Goal: Task Accomplishment & Management: Manage account settings

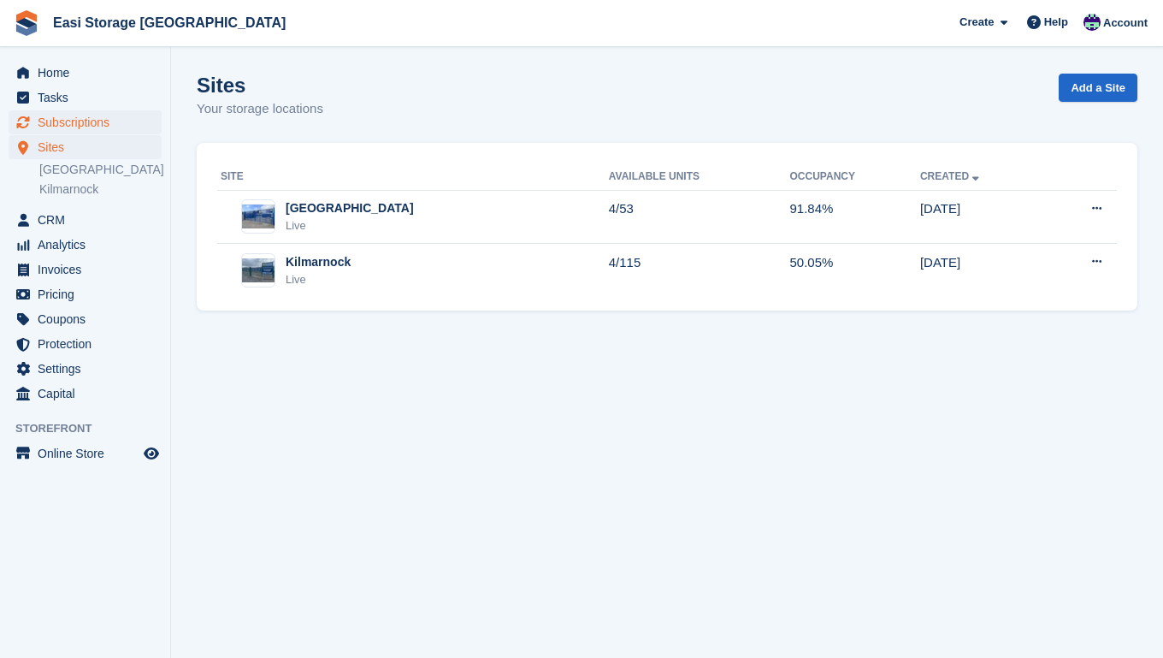
click at [60, 122] on span "Subscriptions" at bounding box center [89, 122] width 103 height 24
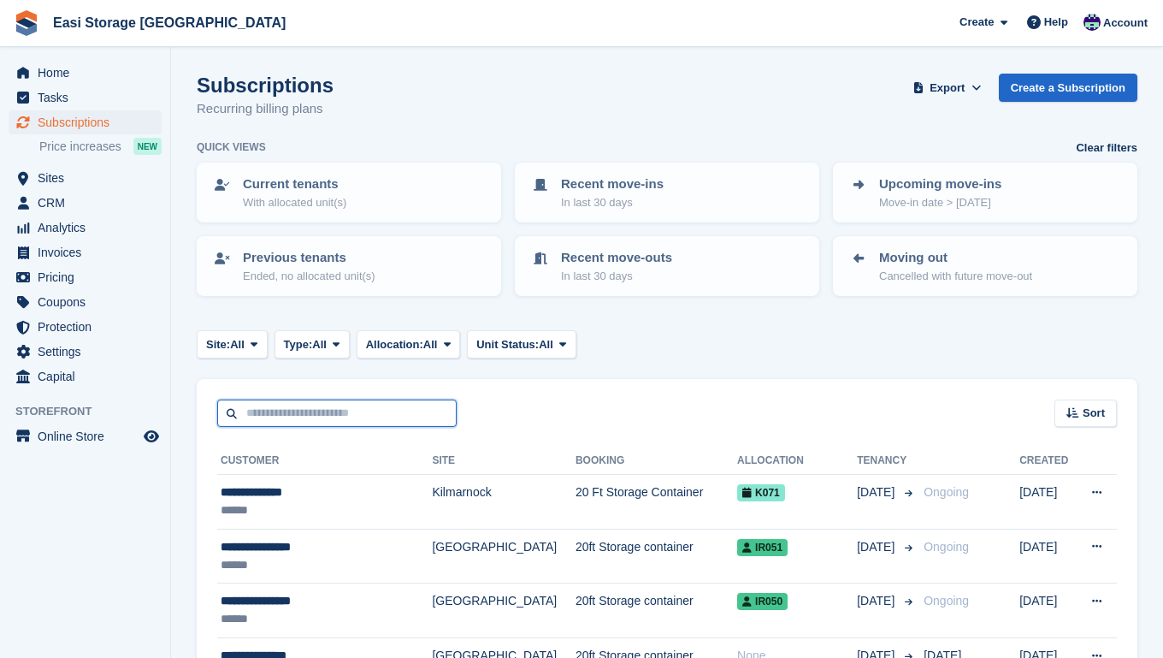
click at [252, 412] on input "text" at bounding box center [337, 413] width 240 height 28
type input "*****"
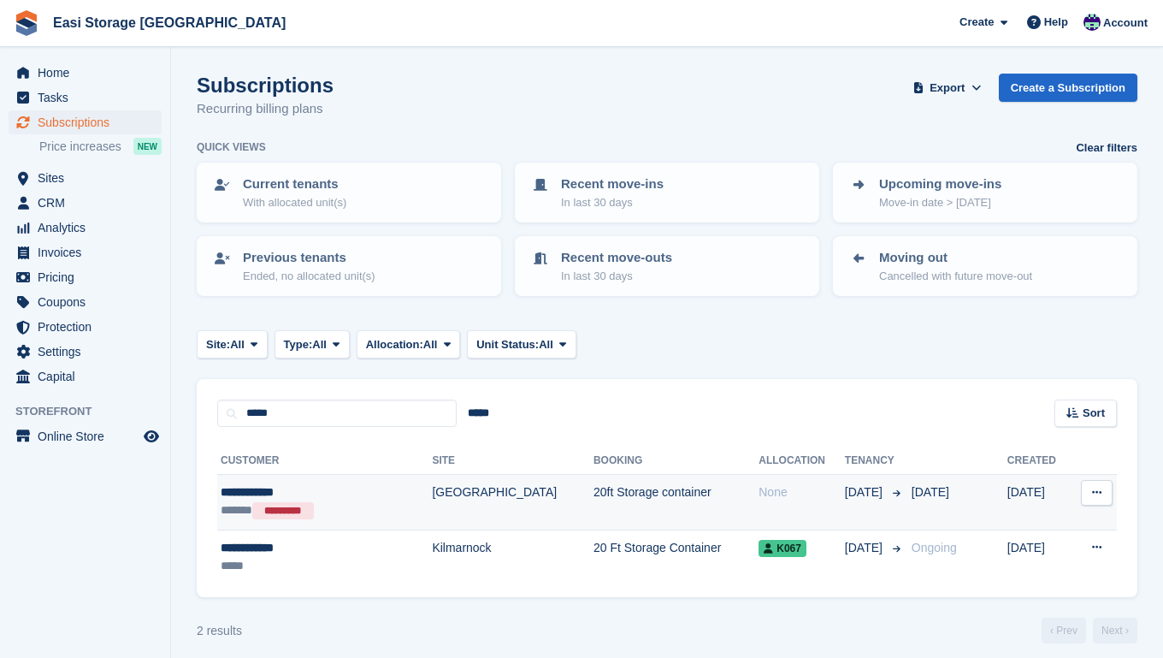
click at [464, 510] on td "[GEOGRAPHIC_DATA]" at bounding box center [513, 503] width 162 height 56
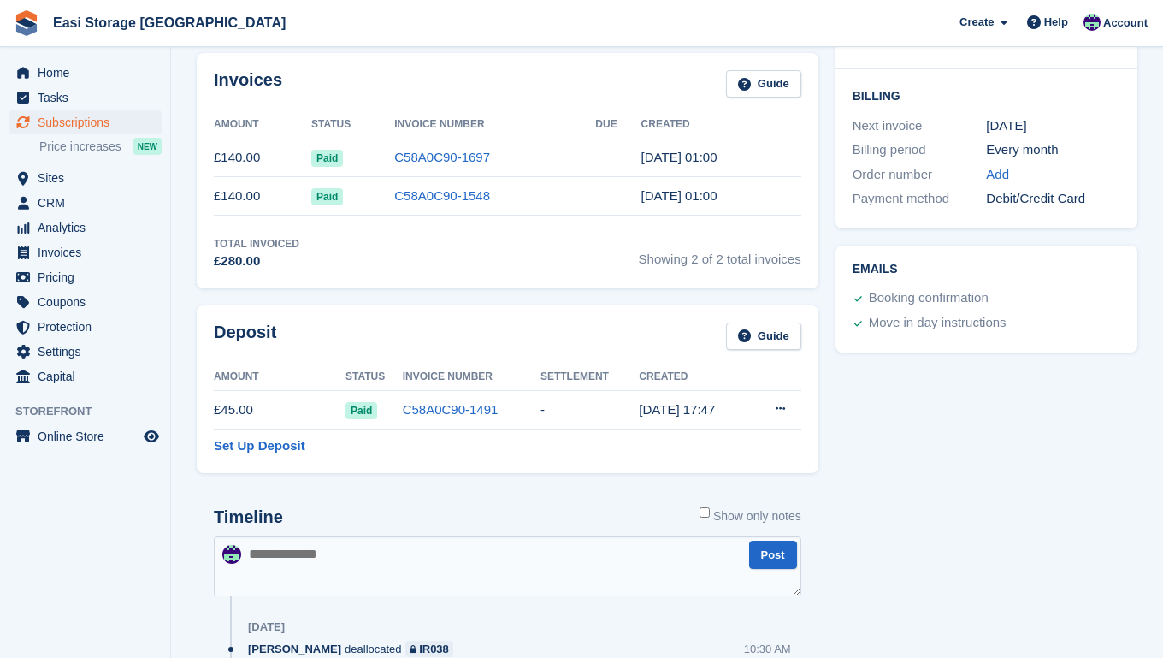
scroll to position [410, 0]
click at [780, 411] on icon at bounding box center [780, 407] width 9 height 11
click at [671, 444] on p "Settle deposit" at bounding box center [714, 441] width 149 height 22
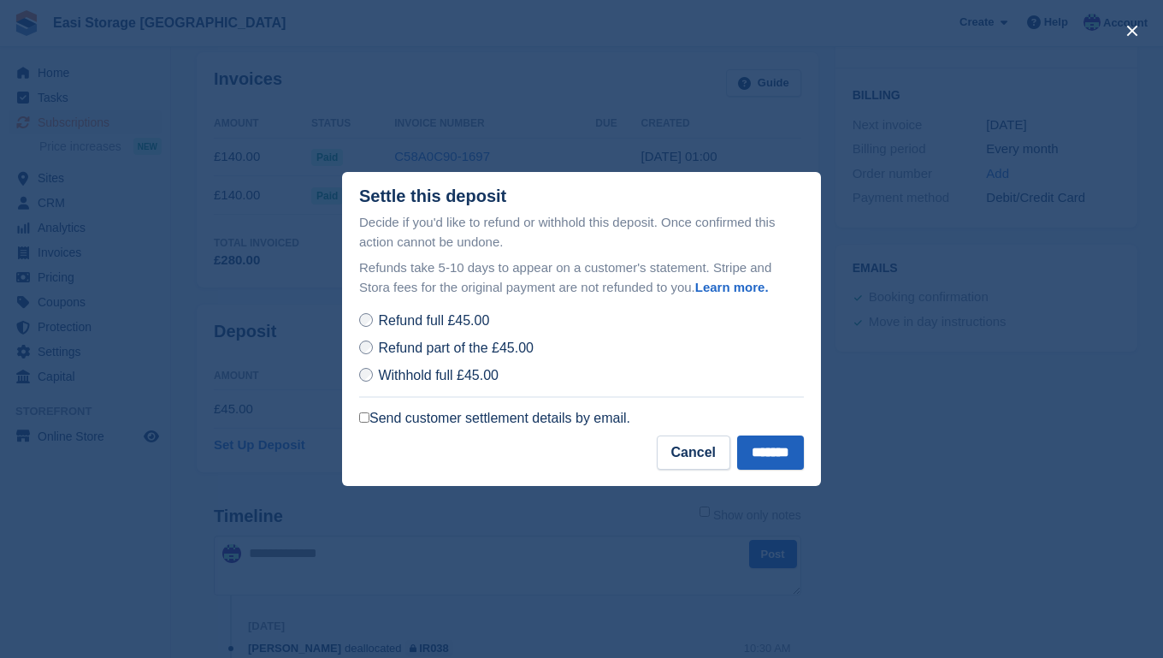
click at [747, 452] on input "*******" at bounding box center [770, 452] width 67 height 34
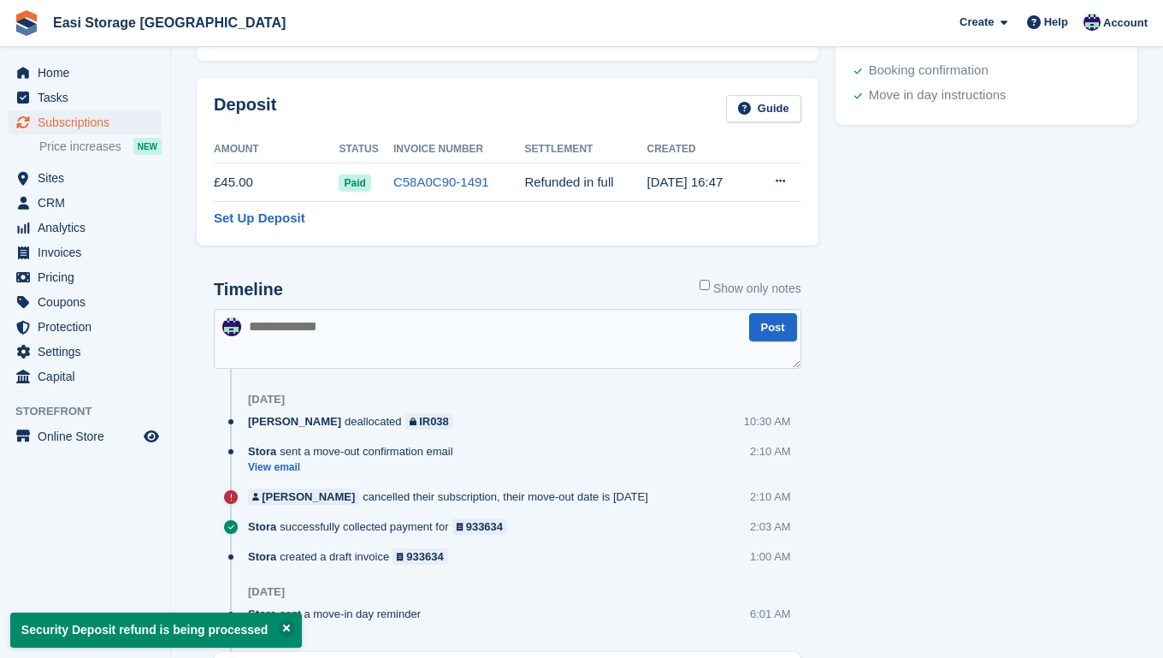
scroll to position [644, 0]
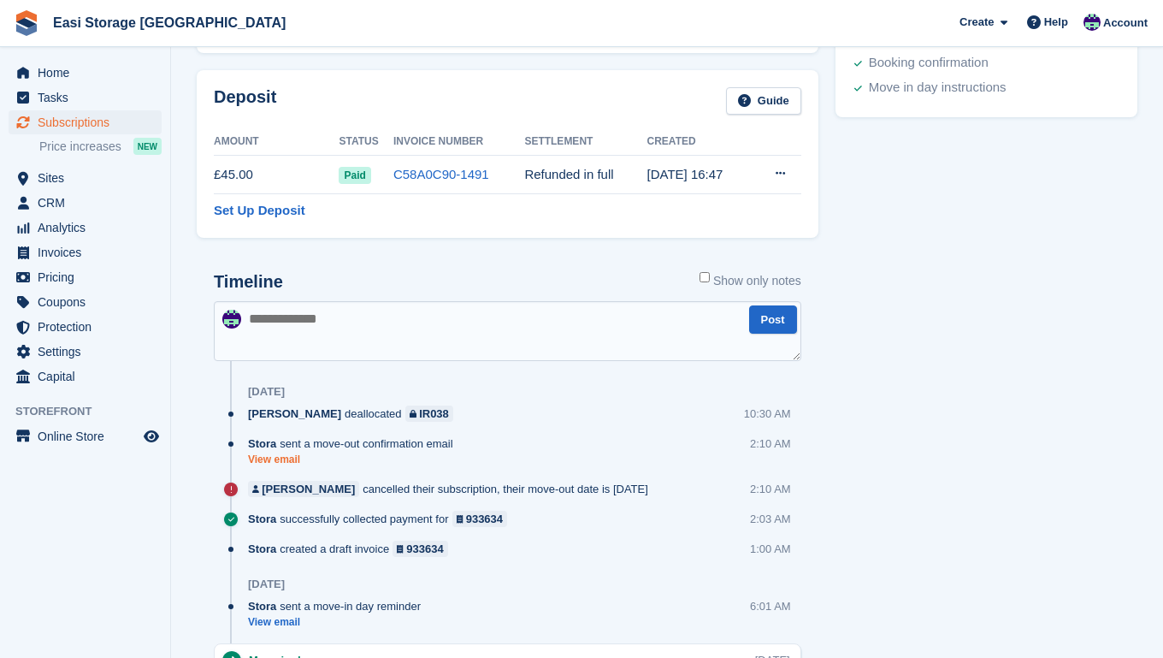
click at [290, 458] on link "View email" at bounding box center [355, 460] width 214 height 15
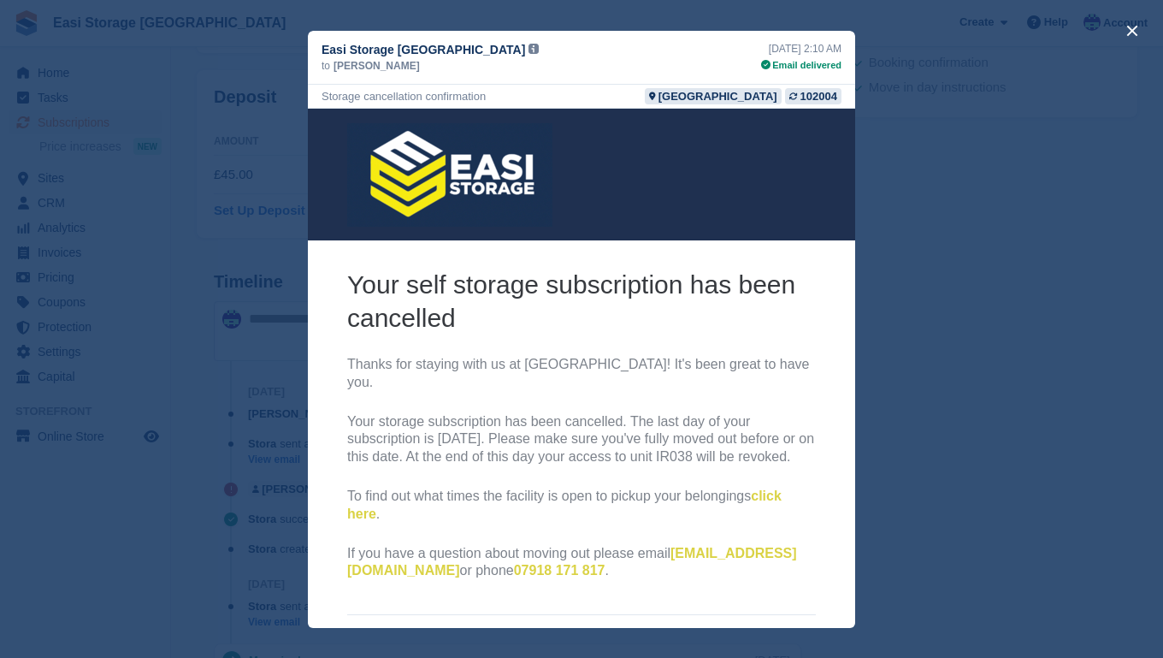
scroll to position [0, 0]
click at [959, 417] on div "close" at bounding box center [581, 329] width 1163 height 658
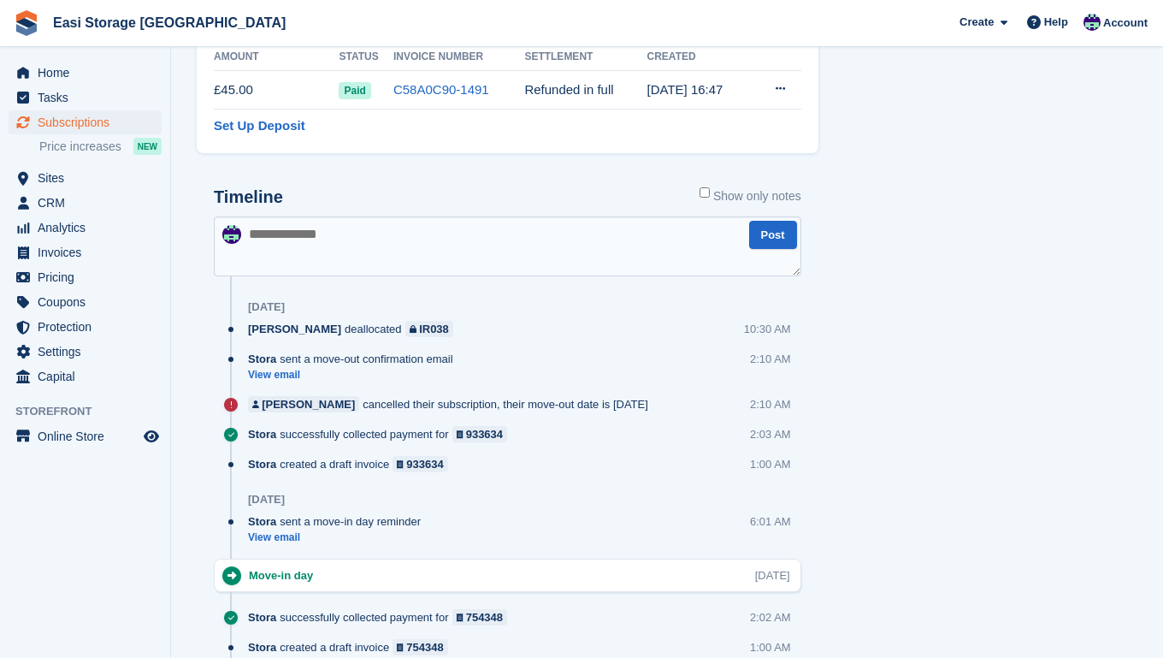
scroll to position [733, 0]
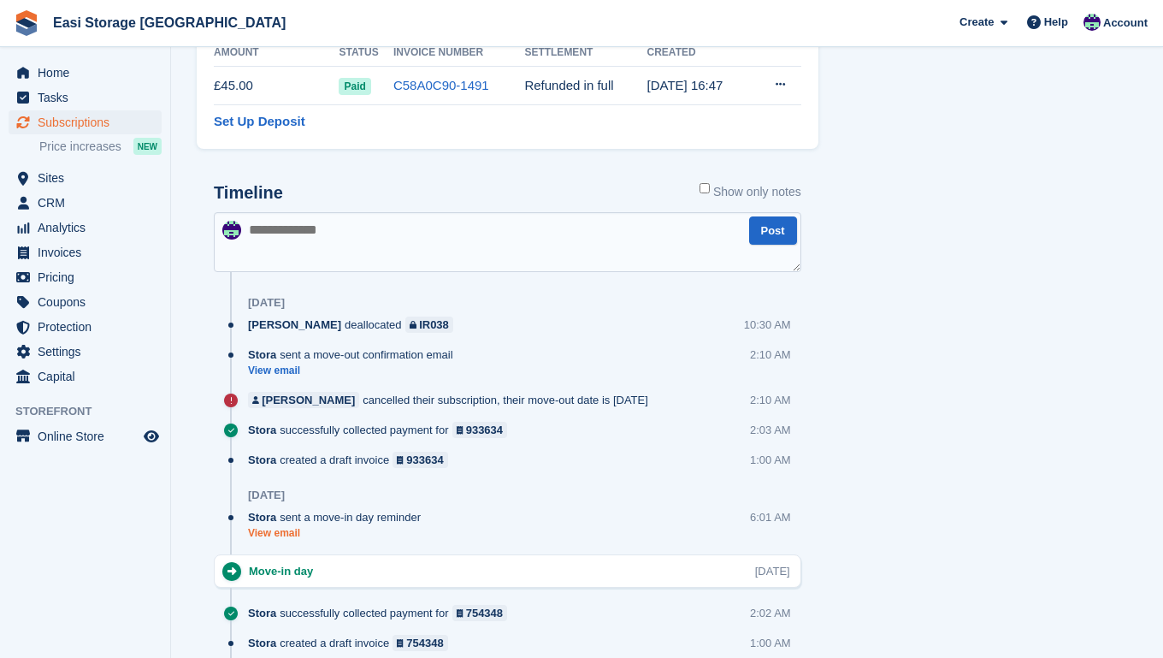
click at [262, 531] on link "View email" at bounding box center [338, 533] width 181 height 15
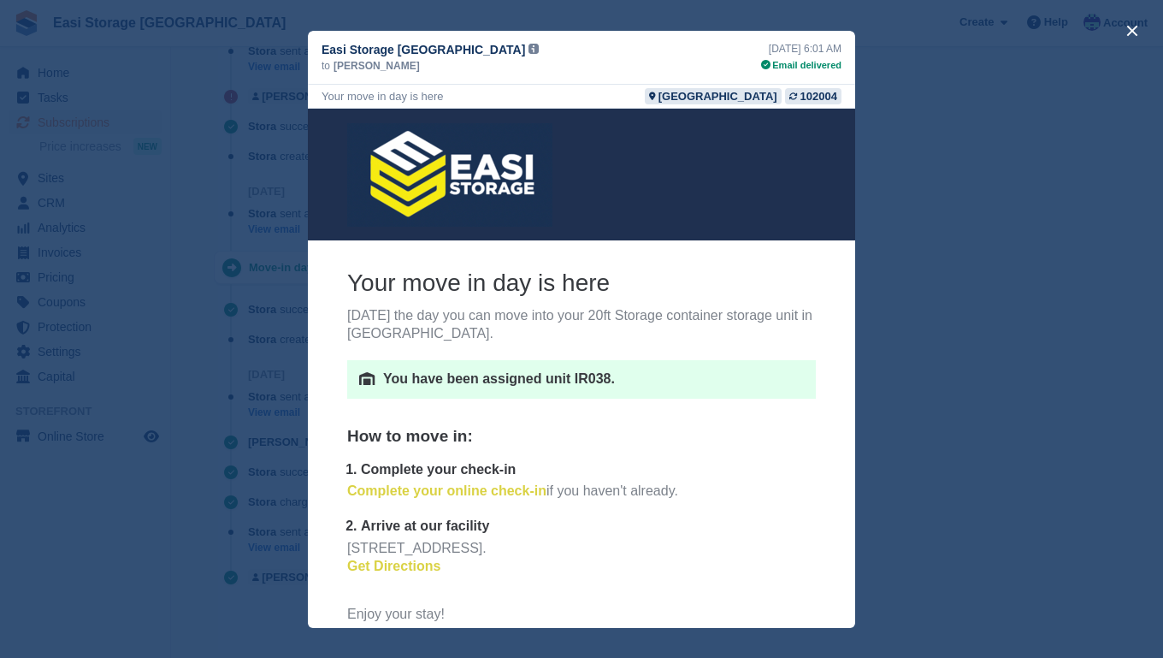
scroll to position [0, 0]
click at [1059, 393] on div "close" at bounding box center [581, 329] width 1163 height 658
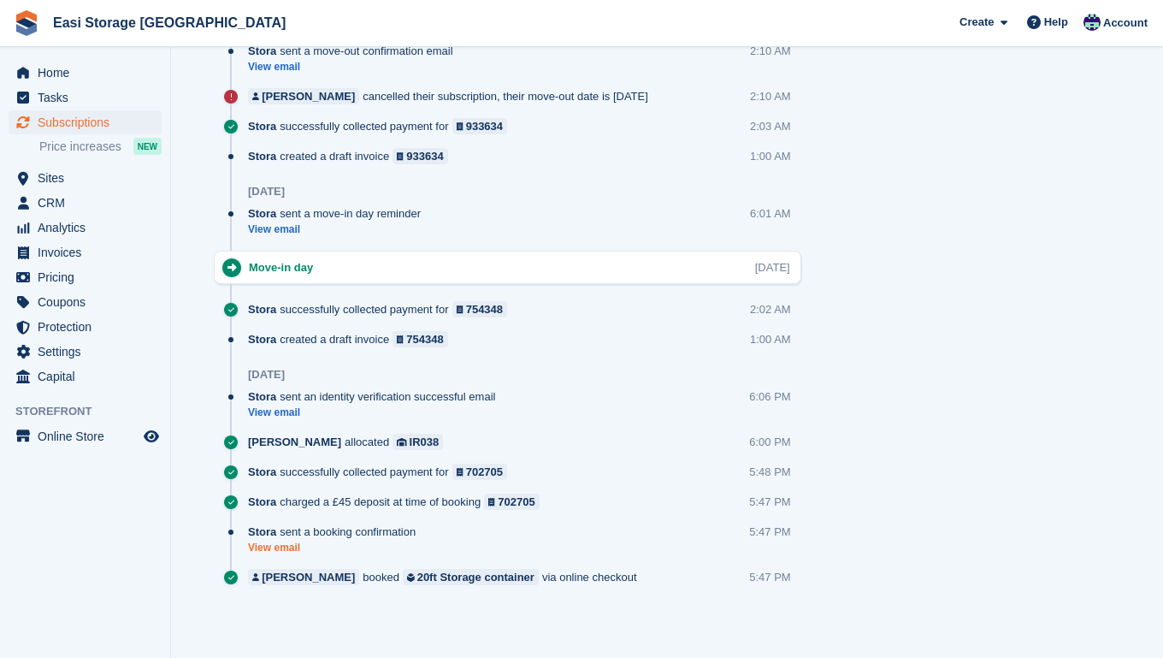
click at [280, 548] on link "View email" at bounding box center [336, 548] width 176 height 15
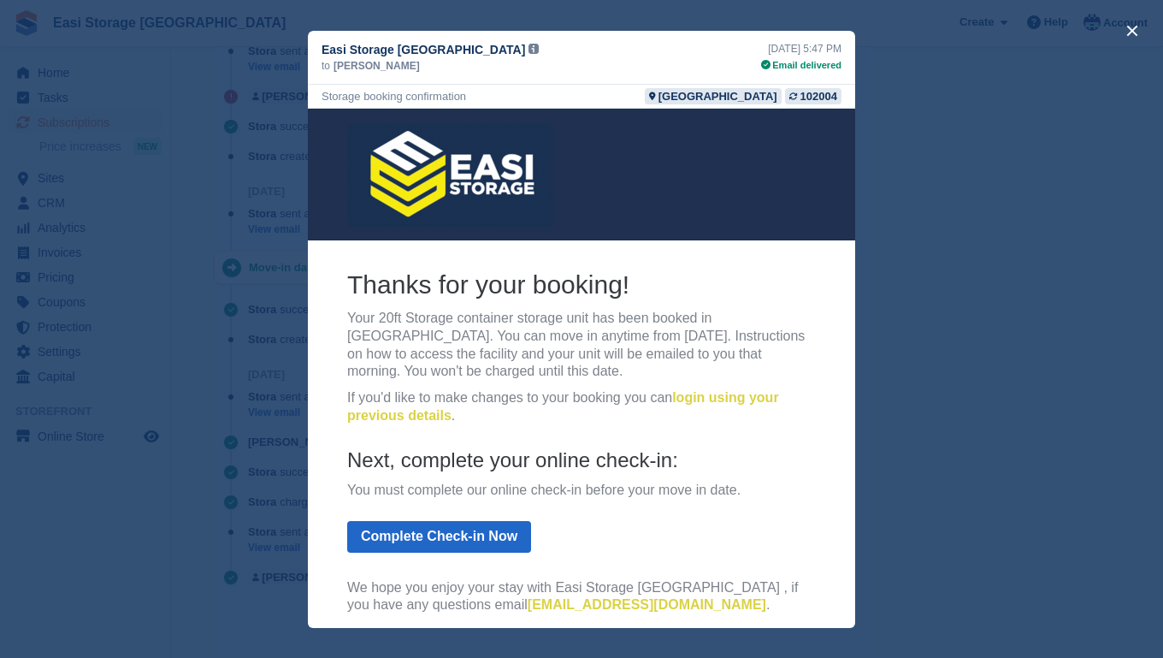
click at [1017, 333] on div "close" at bounding box center [581, 329] width 1163 height 658
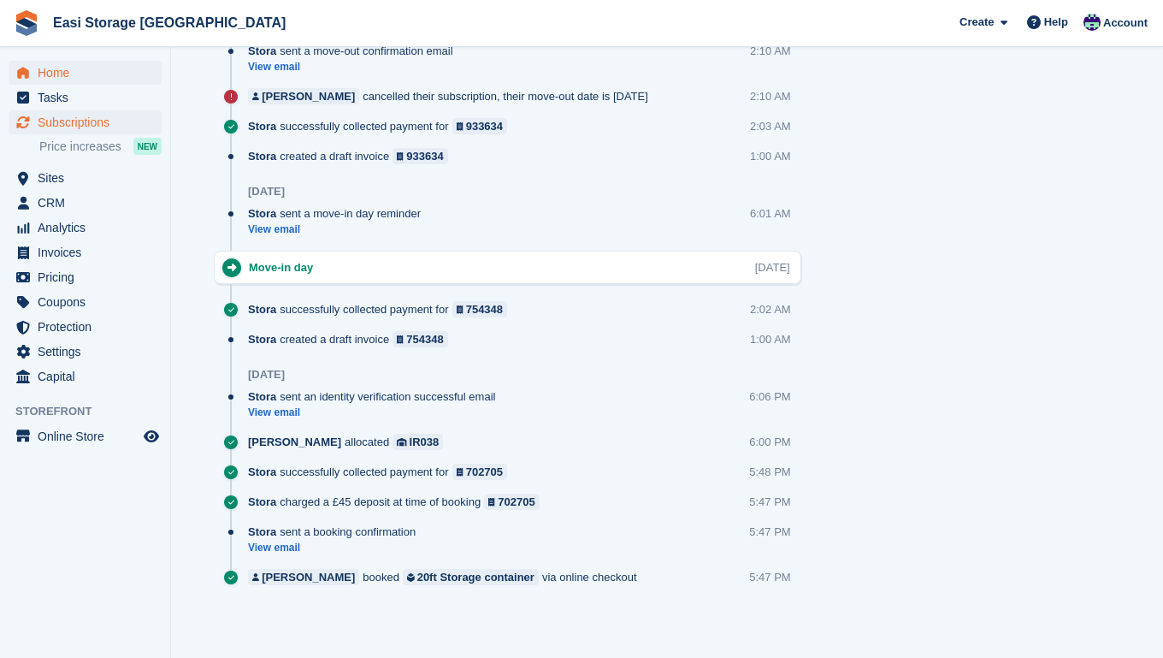
click at [52, 77] on span "Home" at bounding box center [89, 73] width 103 height 24
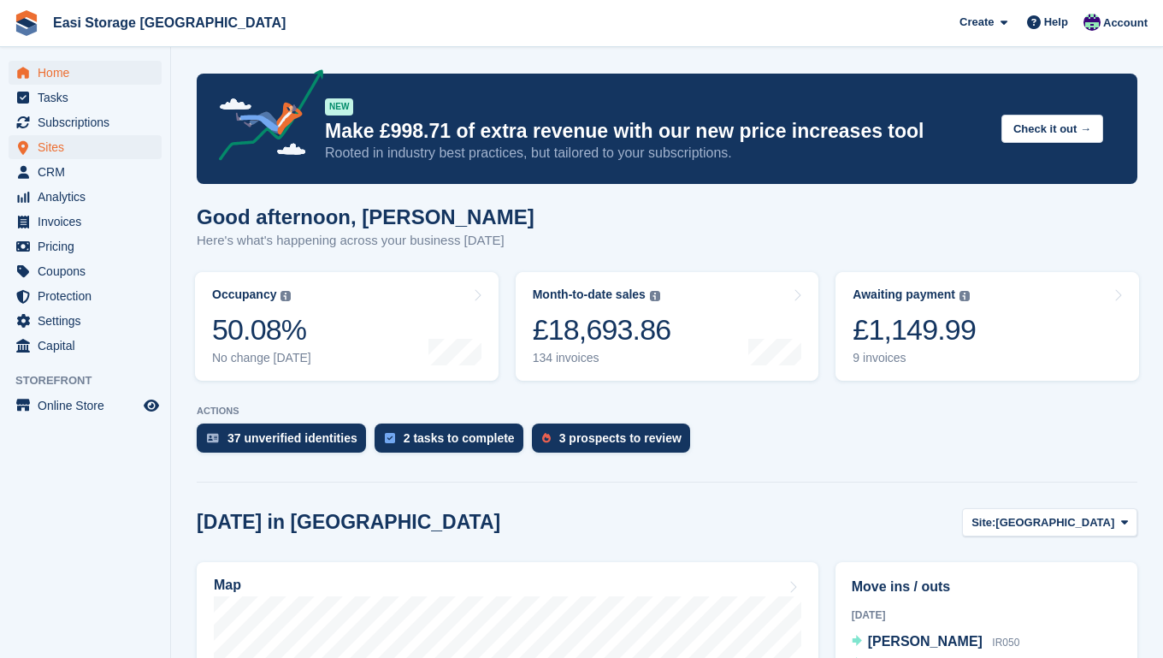
click at [49, 147] on span "Sites" at bounding box center [89, 147] width 103 height 24
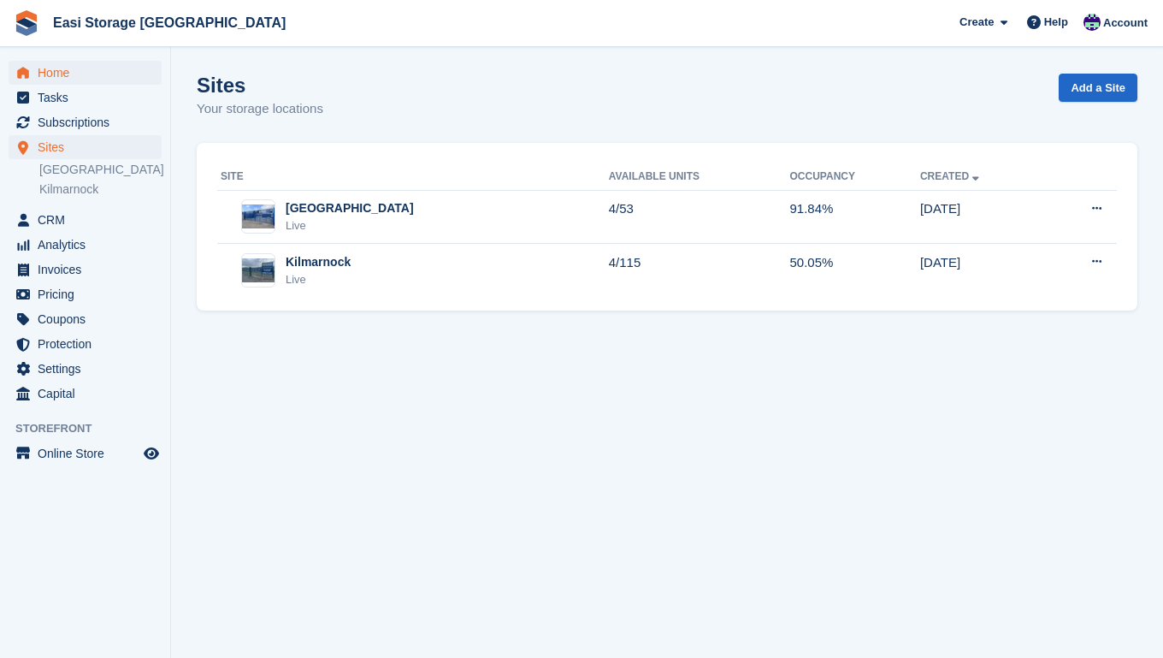
click at [56, 74] on span "Home" at bounding box center [89, 73] width 103 height 24
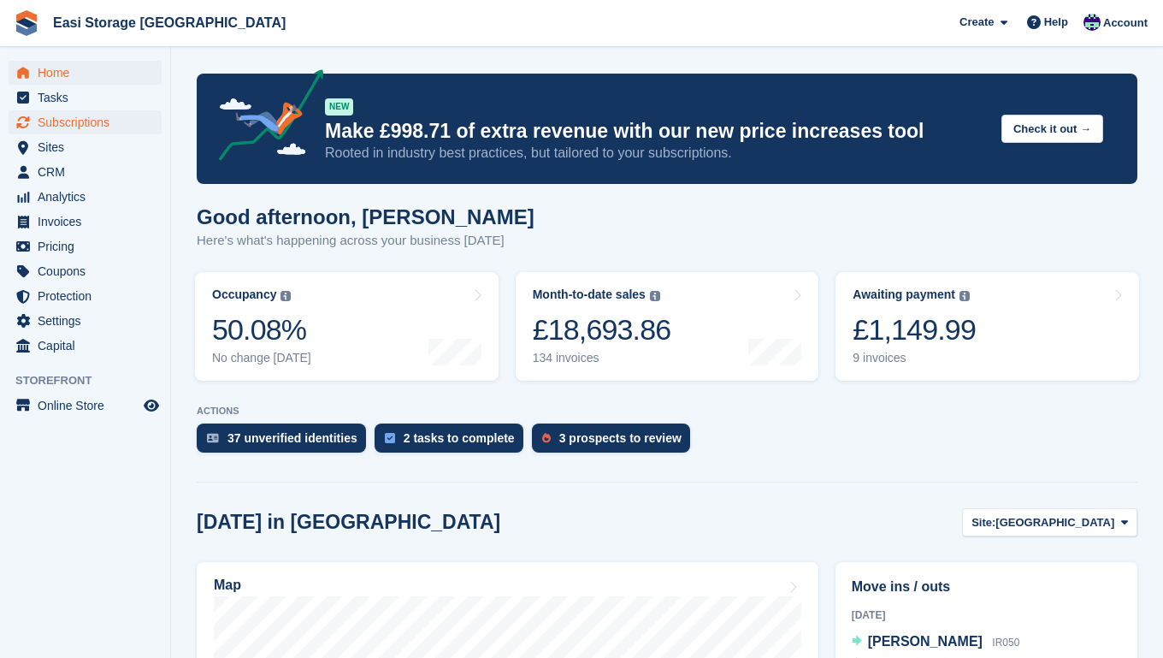
click at [86, 121] on span "Subscriptions" at bounding box center [89, 122] width 103 height 24
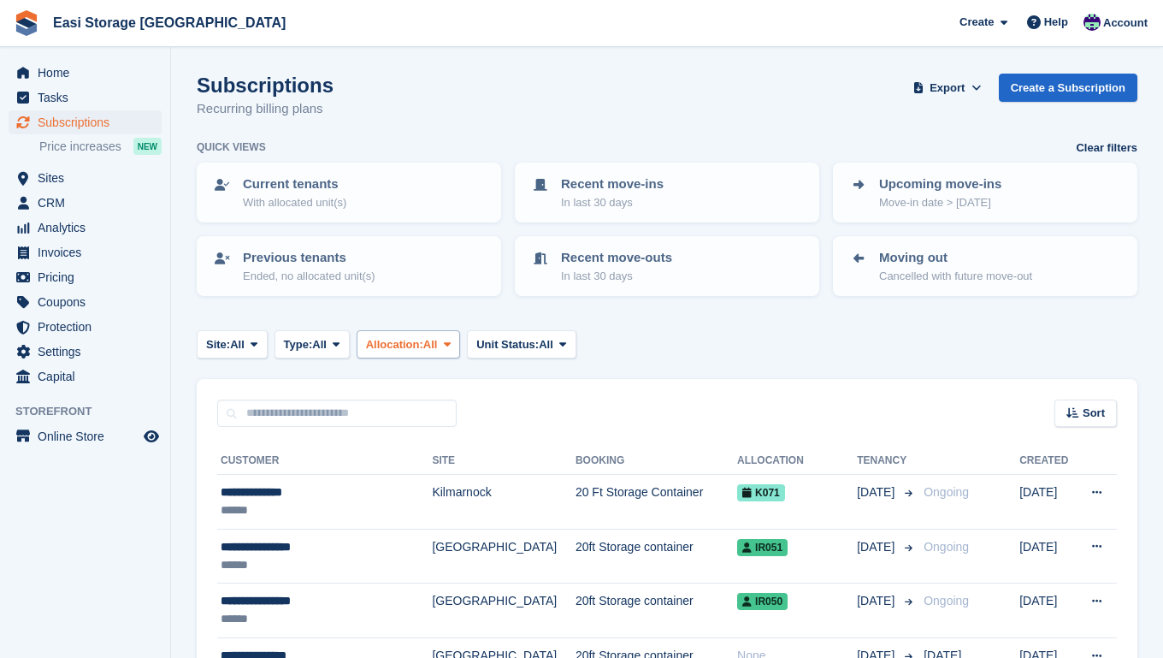
click at [451, 343] on icon at bounding box center [447, 344] width 7 height 11
click at [340, 339] on icon at bounding box center [336, 344] width 7 height 11
click at [326, 414] on link "Upcoming" at bounding box center [356, 415] width 149 height 31
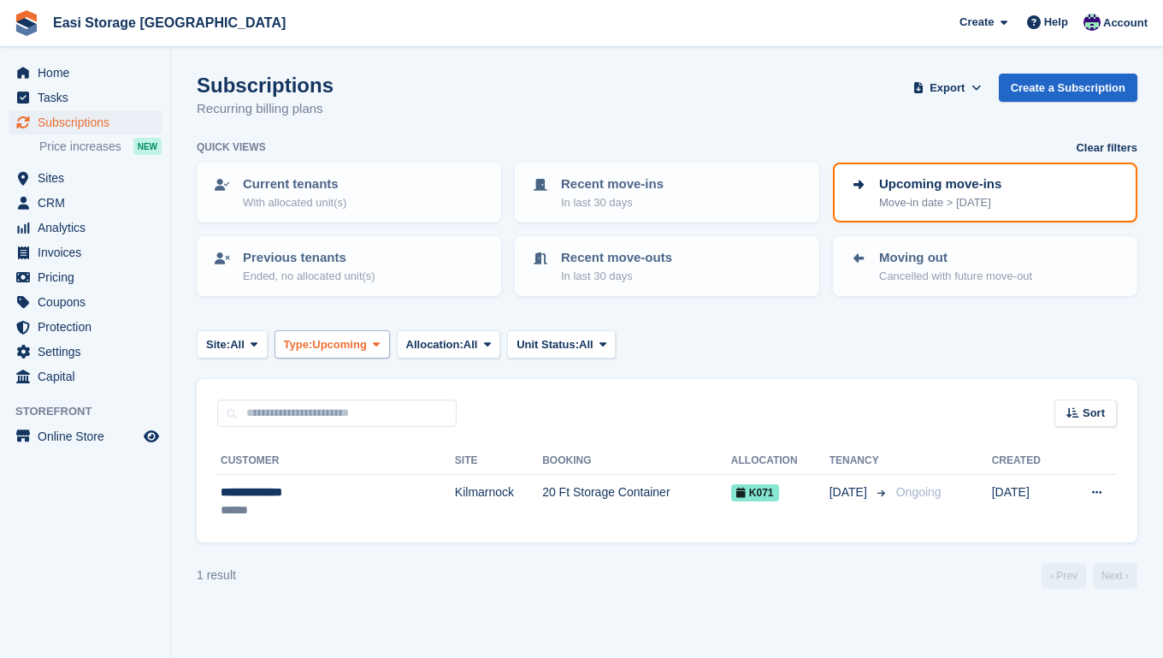
click at [380, 343] on icon at bounding box center [376, 344] width 7 height 11
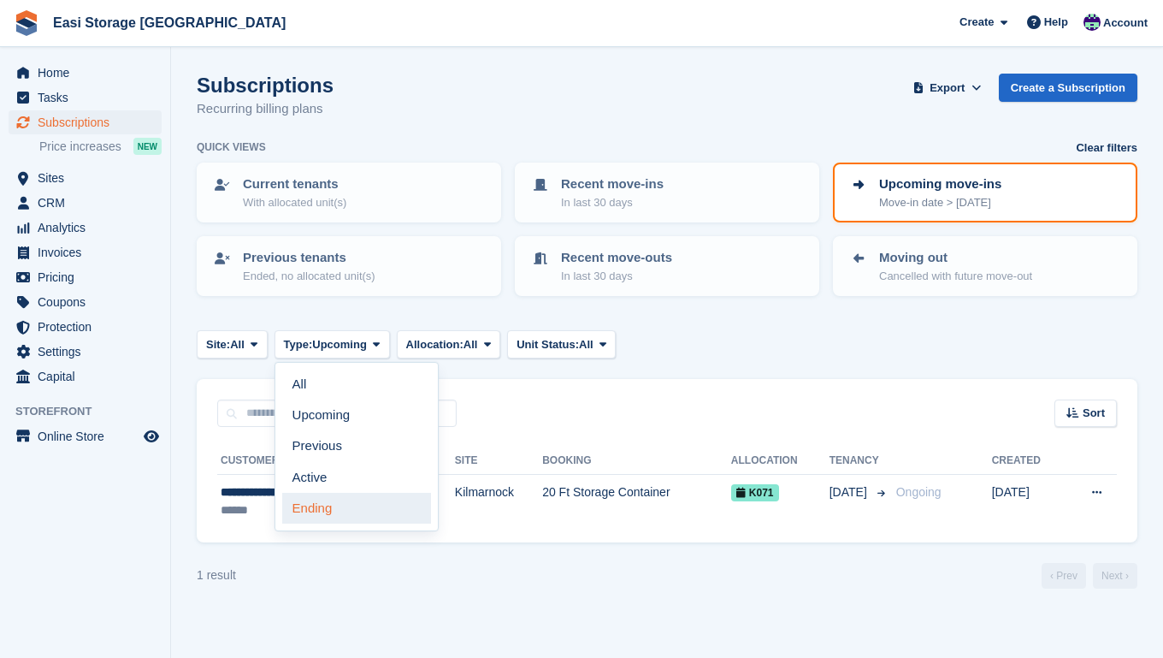
click at [321, 506] on link "Ending" at bounding box center [356, 508] width 149 height 31
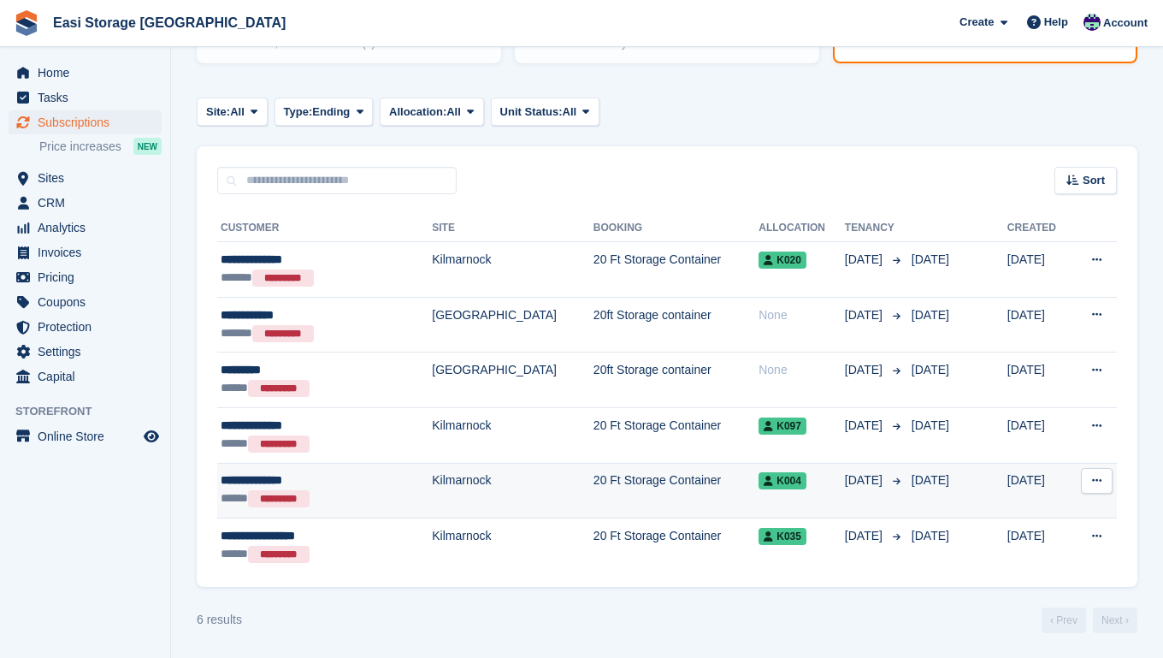
scroll to position [232, 0]
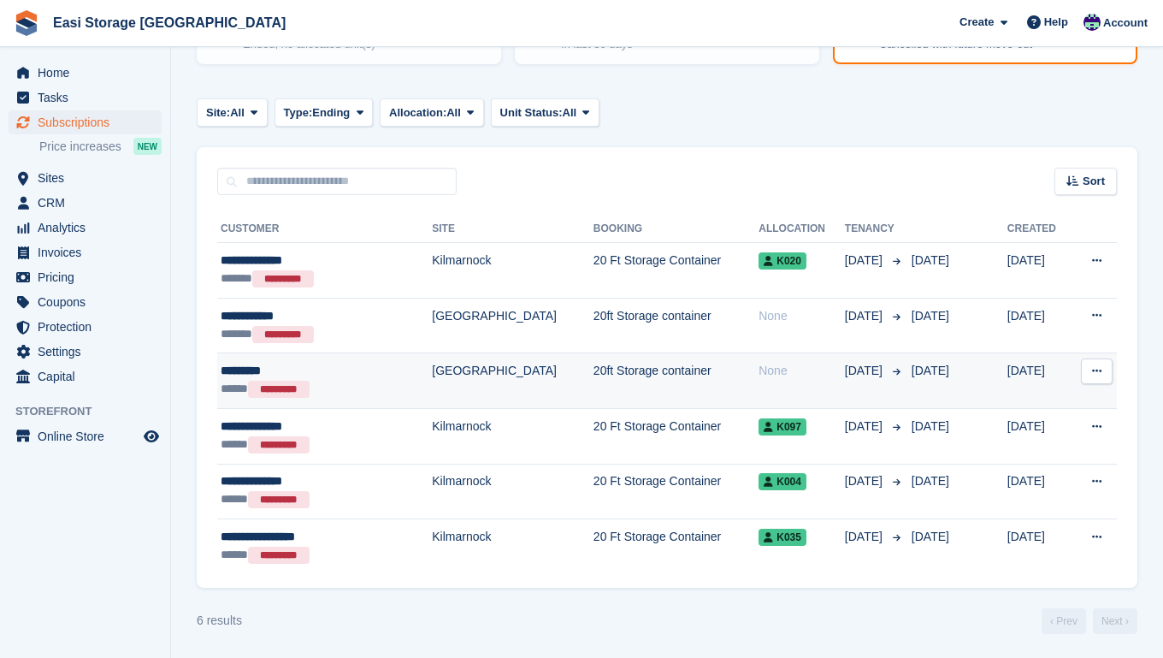
click at [496, 380] on td "[GEOGRAPHIC_DATA]" at bounding box center [513, 381] width 162 height 56
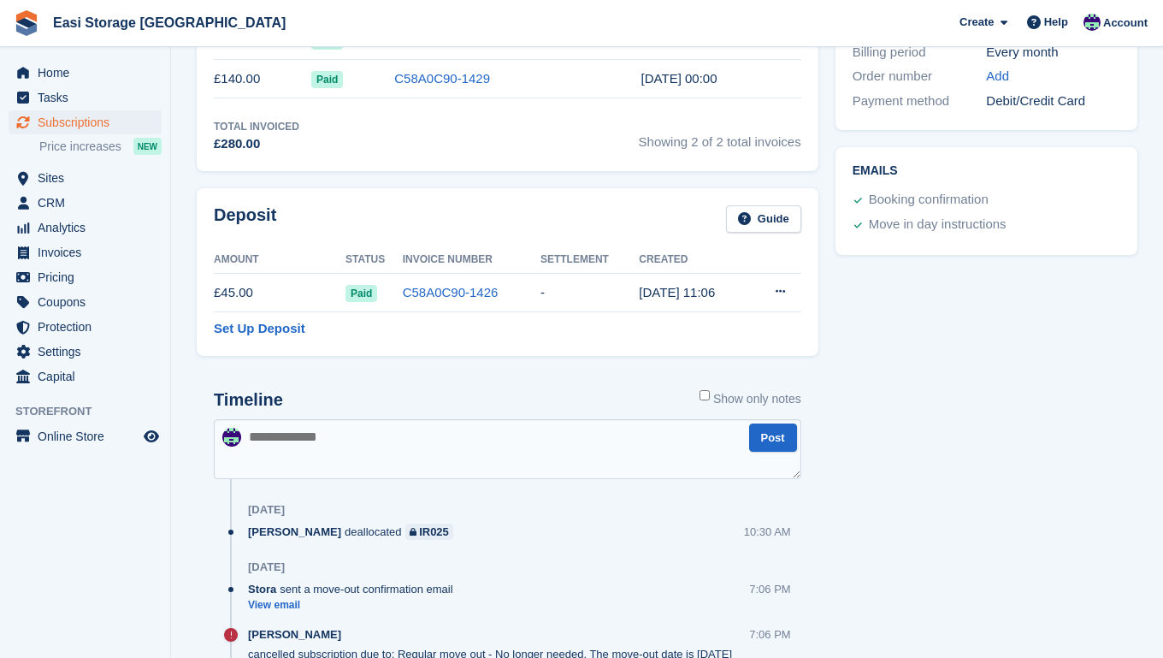
scroll to position [563, 0]
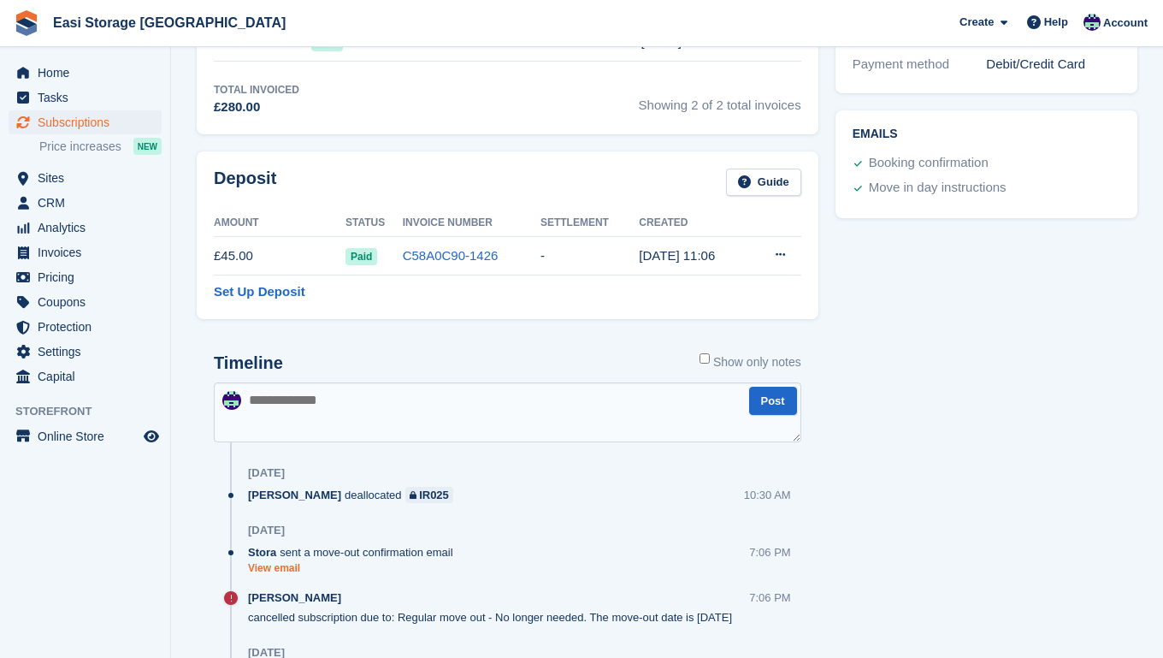
click at [288, 569] on link "View email" at bounding box center [355, 568] width 214 height 15
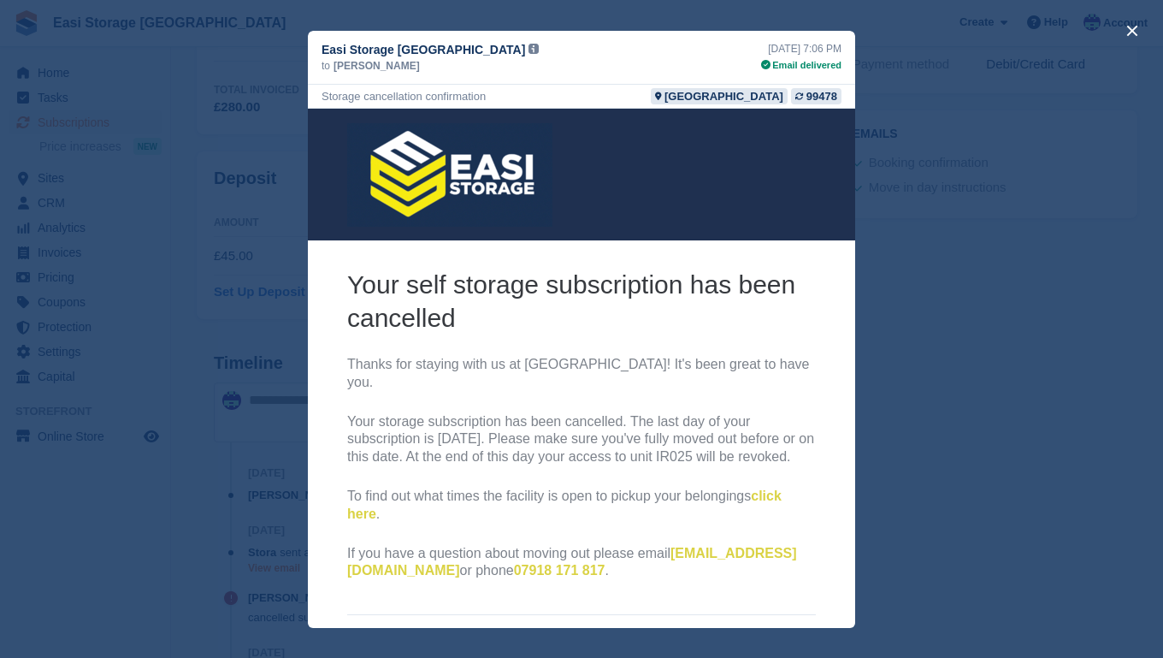
scroll to position [0, 0]
click at [1027, 370] on div "close" at bounding box center [581, 329] width 1163 height 658
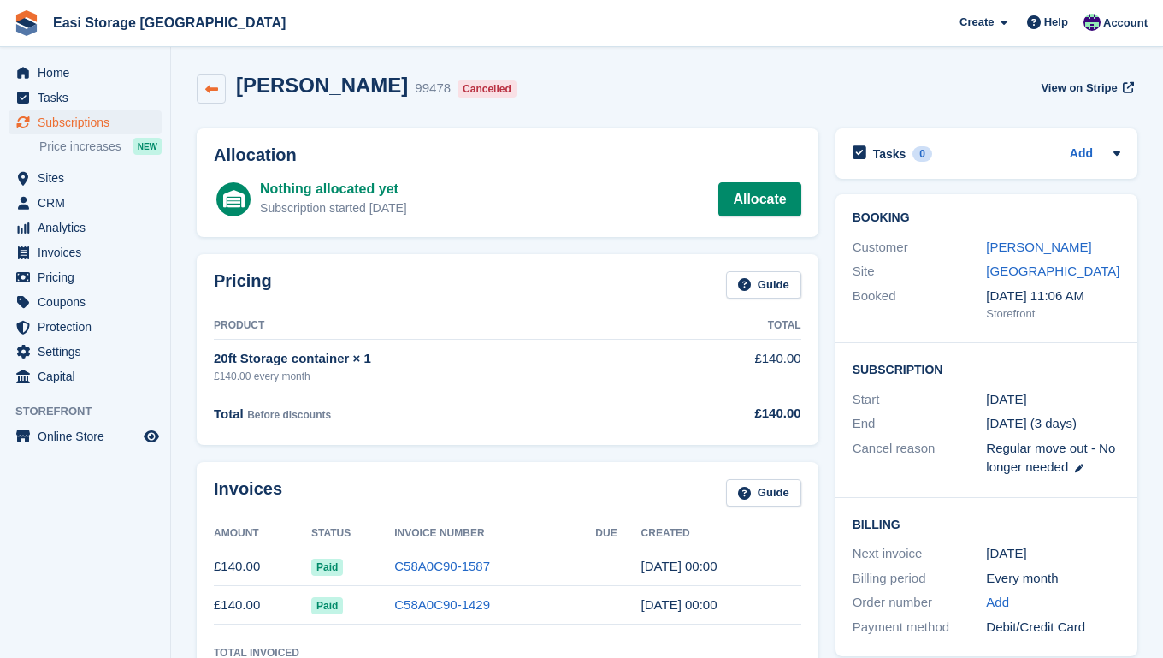
click at [212, 91] on icon at bounding box center [211, 89] width 13 height 13
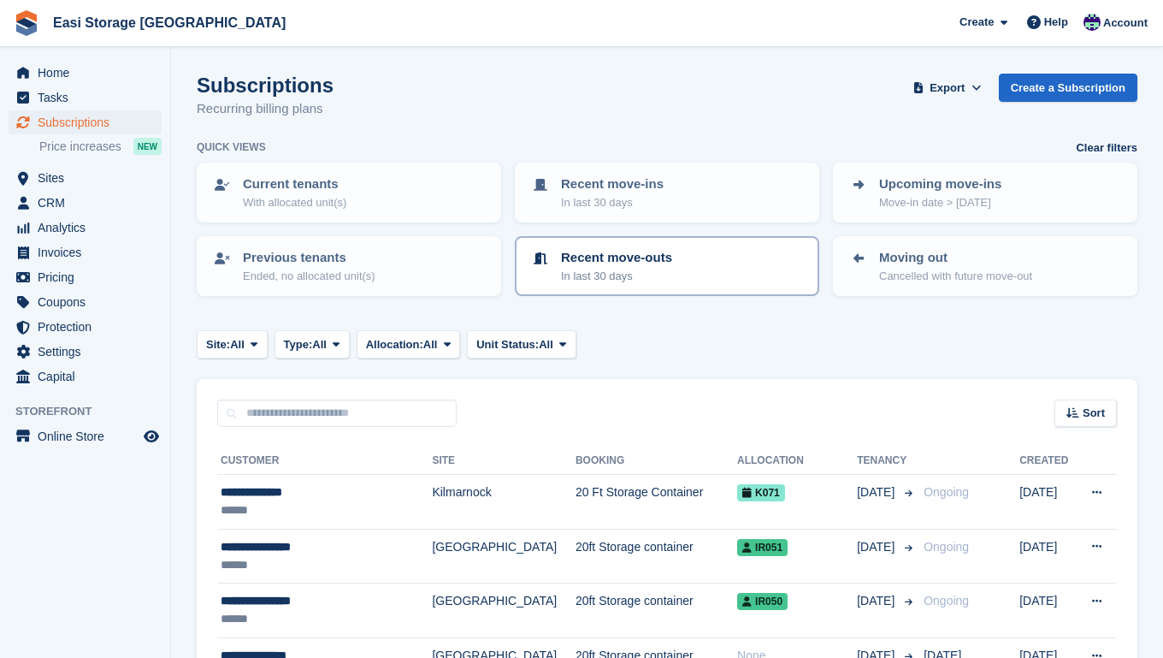
click at [693, 269] on div "Recent move-outs In last 30 days" at bounding box center [667, 266] width 274 height 36
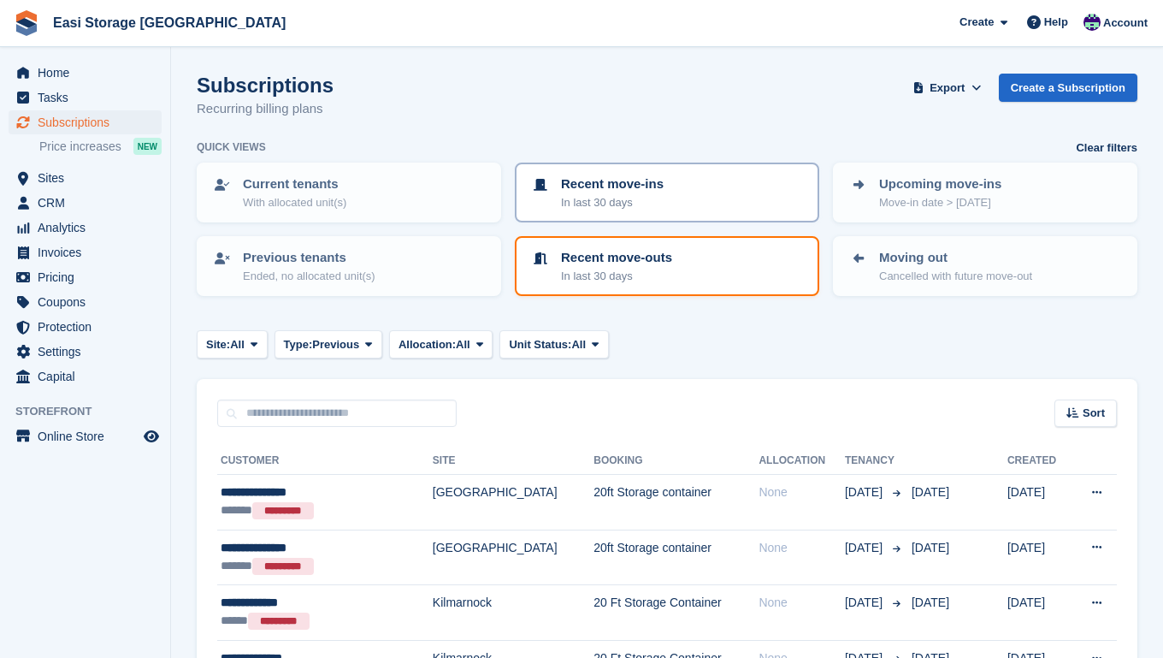
click at [702, 195] on div "Recent move-ins In last 30 days" at bounding box center [667, 193] width 274 height 36
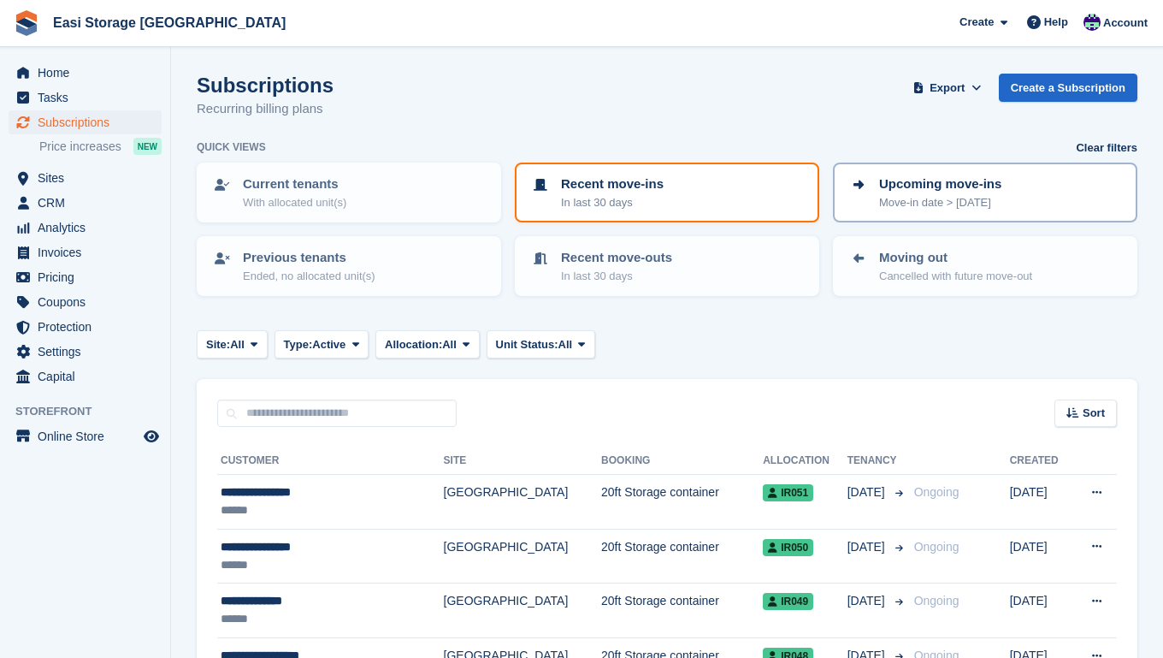
click at [1009, 196] on div "Upcoming move-ins Move-in date > today" at bounding box center [986, 193] width 274 height 36
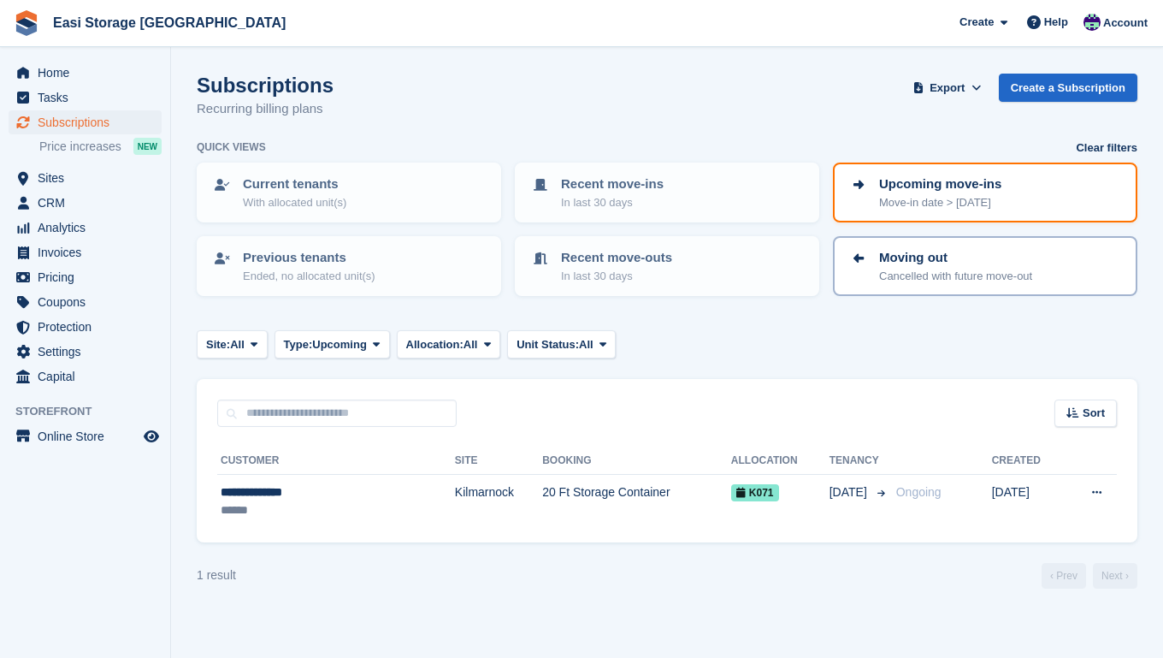
click at [991, 256] on p "Moving out" at bounding box center [955, 258] width 153 height 20
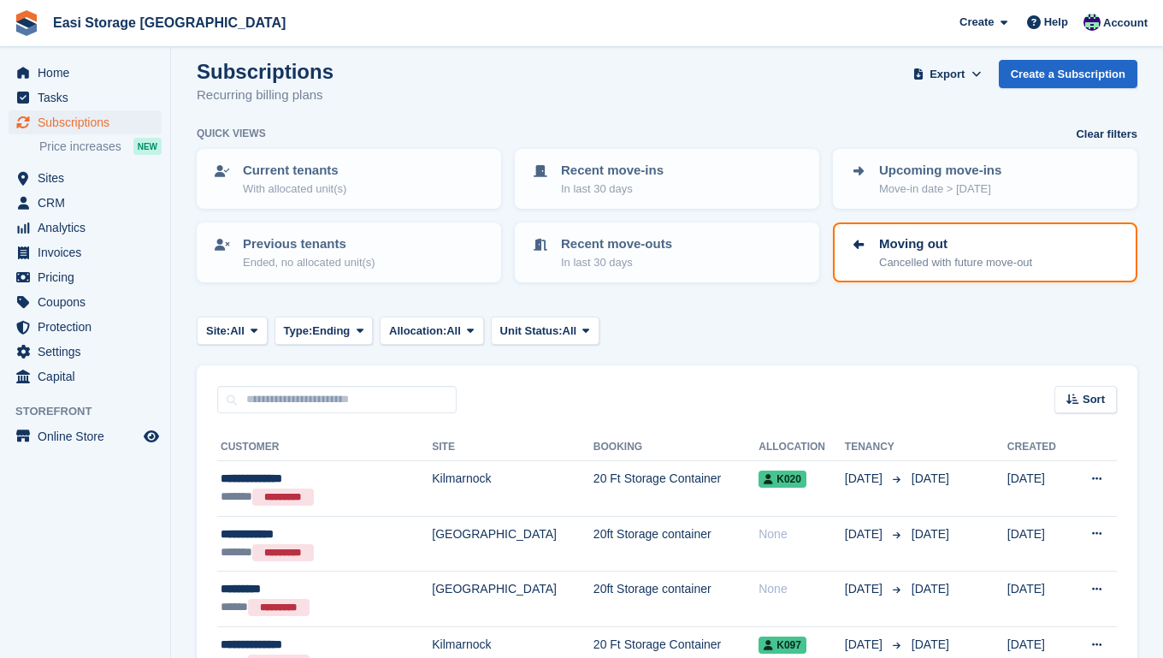
scroll to position [12, 0]
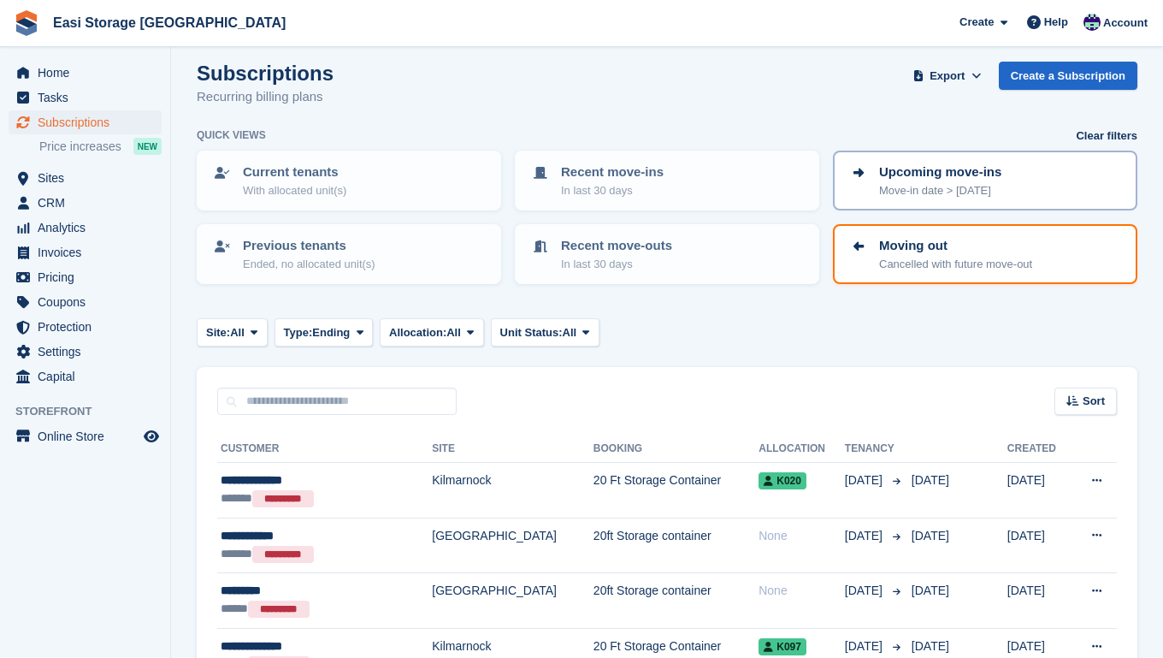
click at [867, 182] on div "Upcoming move-ins Move-in date > today" at bounding box center [986, 181] width 274 height 36
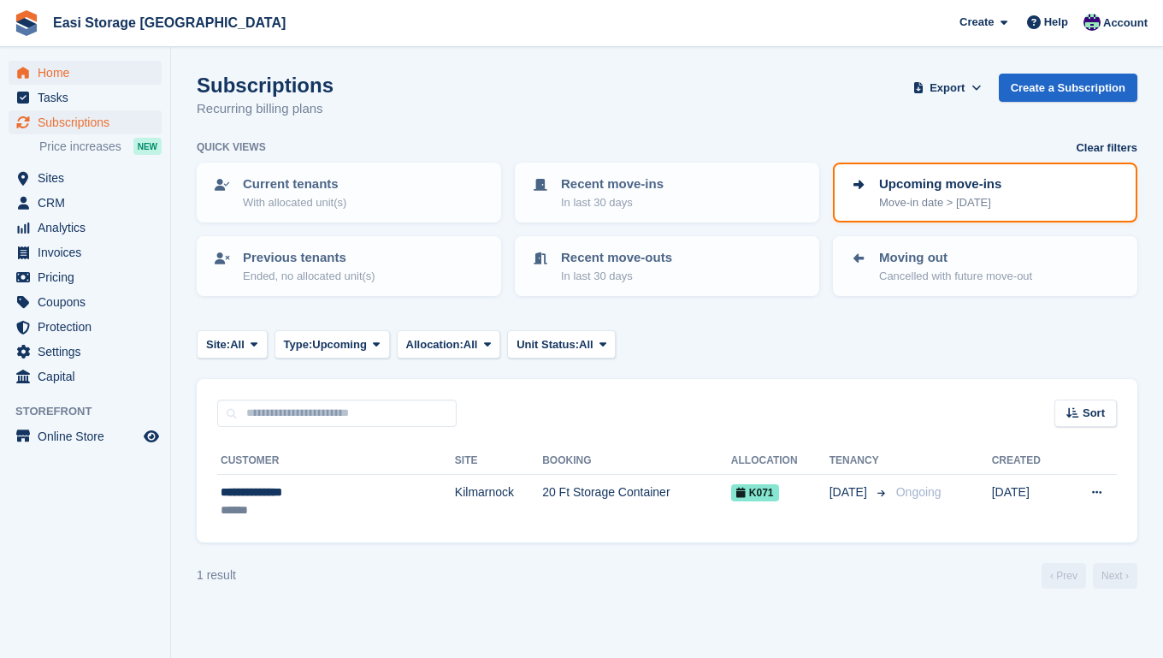
click at [61, 72] on span "Home" at bounding box center [89, 73] width 103 height 24
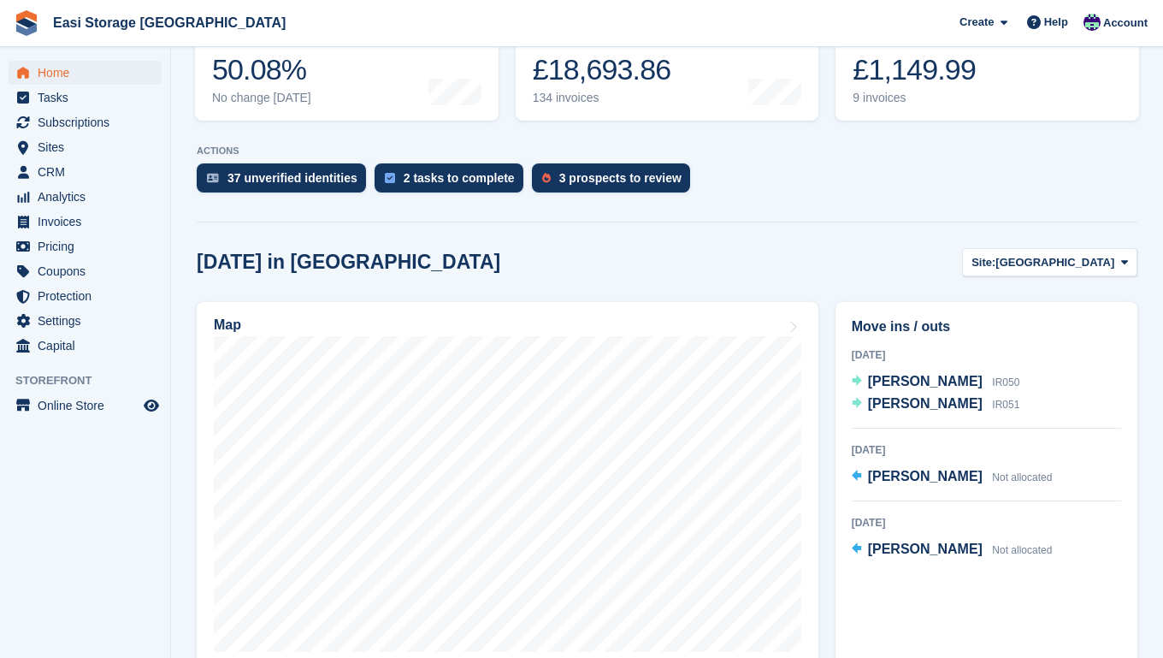
scroll to position [270, 0]
